Goal: Navigation & Orientation: Find specific page/section

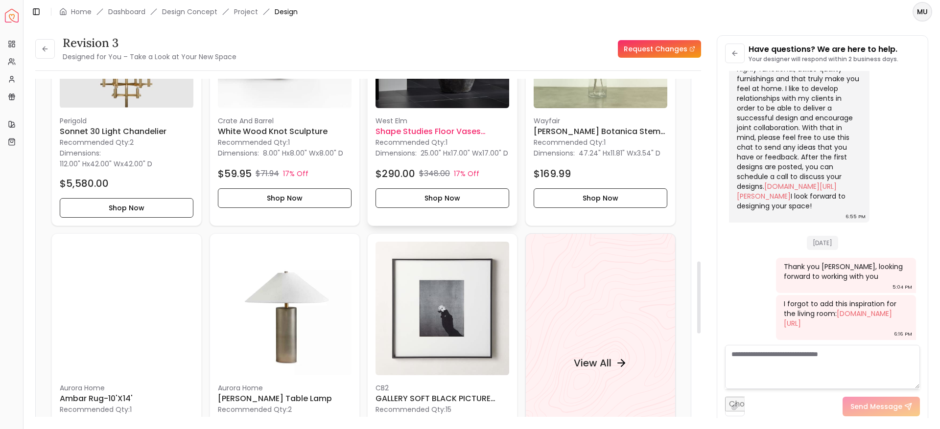
scroll to position [856, 0]
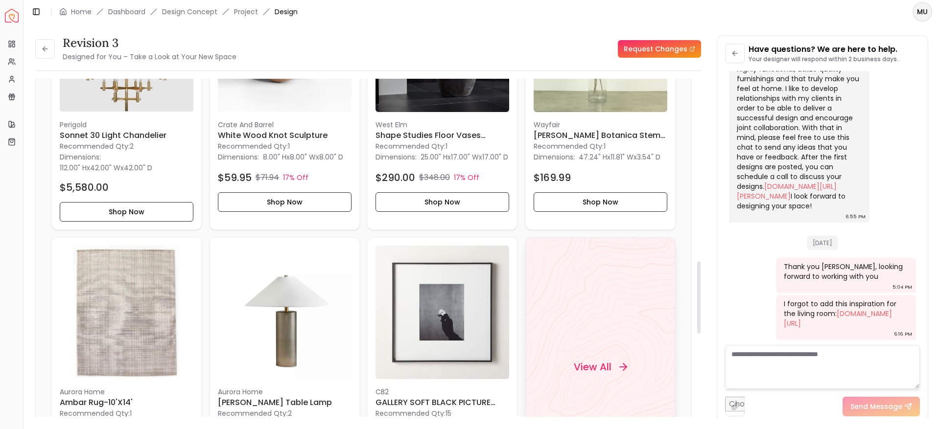
click at [592, 369] on h4 "View All" at bounding box center [592, 367] width 38 height 14
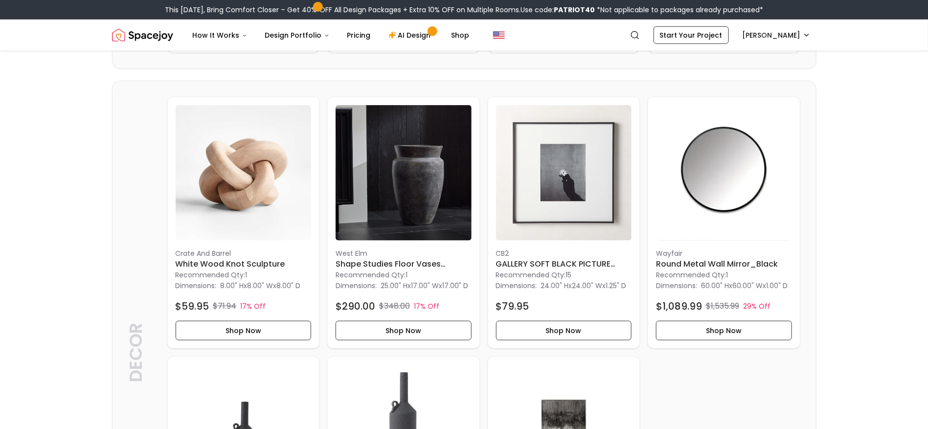
scroll to position [496, 0]
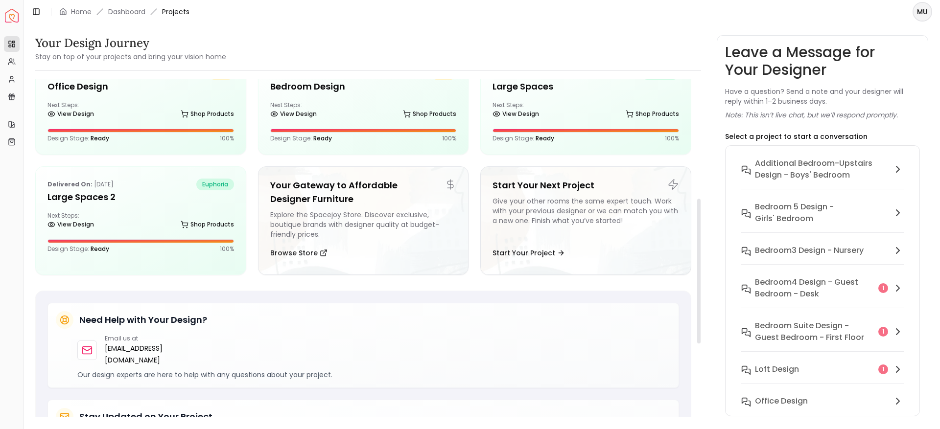
scroll to position [280, 0]
click at [2, 160] on div "Overview Projects My Referrals My Profile Gift Card Balance Quick Links My Styl…" at bounding box center [11, 230] width 23 height 397
